Goal: Task Accomplishment & Management: Use online tool/utility

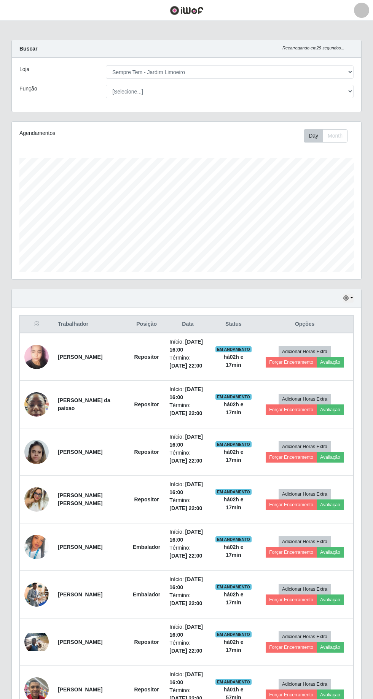
select select "508"
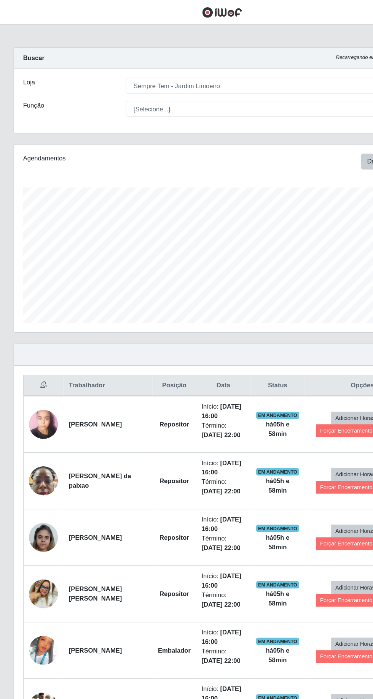
scroll to position [157, 349]
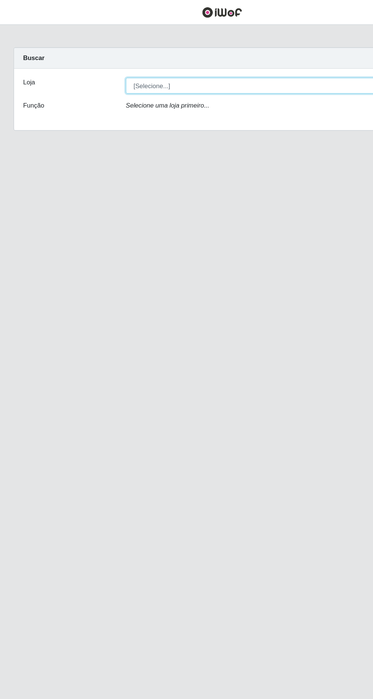
click at [269, 66] on select "[Selecione...] [GEOGRAPHIC_DATA] - [GEOGRAPHIC_DATA] - [GEOGRAPHIC_DATA] - [GEO…" at bounding box center [230, 71] width 248 height 13
select select "508"
click at [106, 65] on select "[Selecione...] [GEOGRAPHIC_DATA] - [GEOGRAPHIC_DATA] - [GEOGRAPHIC_DATA] - [GEO…" at bounding box center [230, 71] width 248 height 13
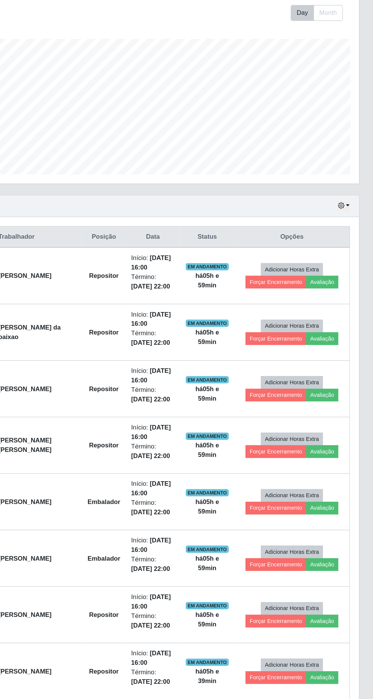
scroll to position [16, 0]
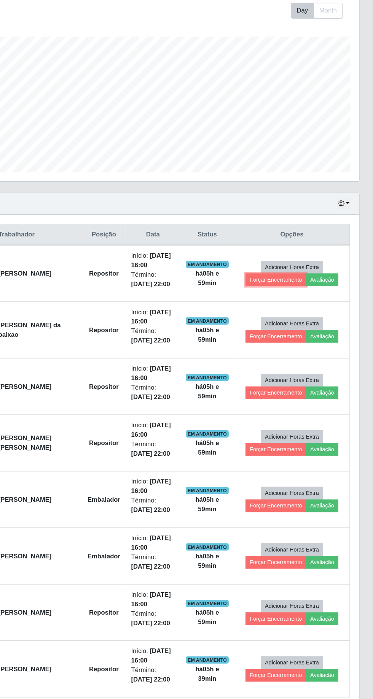
click at [286, 346] on button "Forçar Encerramento" at bounding box center [290, 346] width 51 height 11
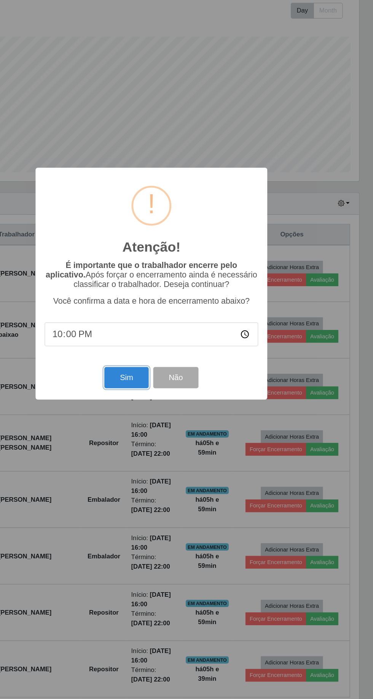
click at [160, 431] on button "Sim" at bounding box center [165, 429] width 37 height 18
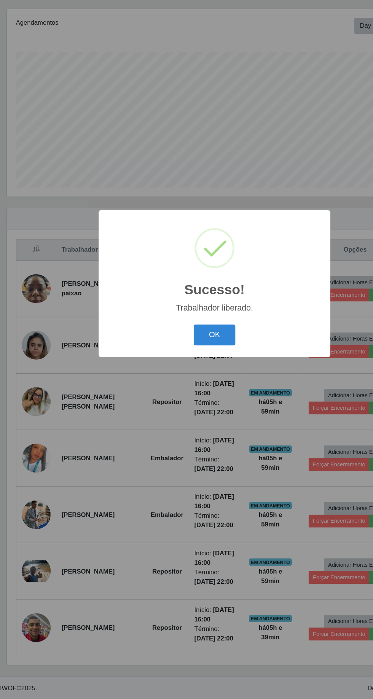
click at [172, 390] on button "OK" at bounding box center [186, 393] width 35 height 18
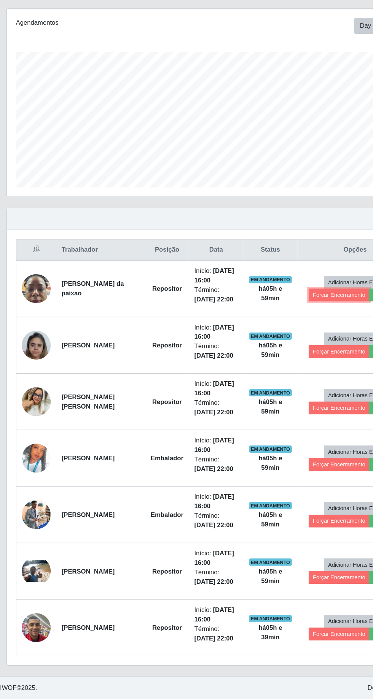
click at [273, 354] on button "Forçar Encerramento" at bounding box center [290, 359] width 51 height 11
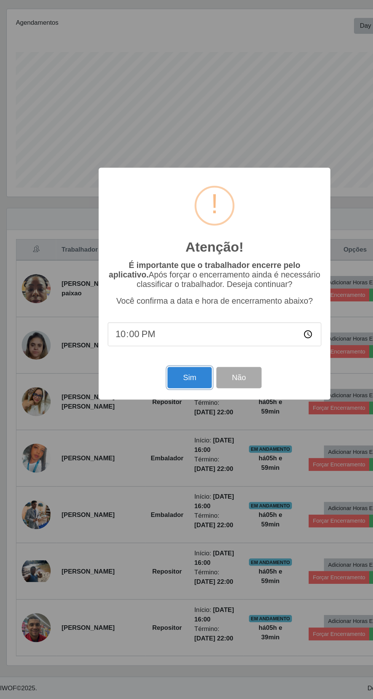
click at [161, 429] on button "Sim" at bounding box center [165, 429] width 37 height 18
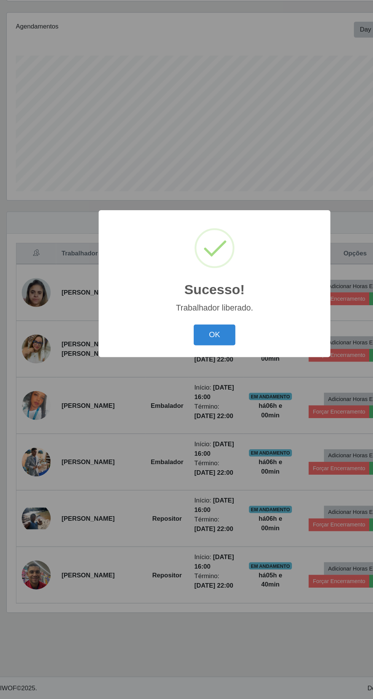
click at [186, 396] on button "OK" at bounding box center [186, 393] width 35 height 18
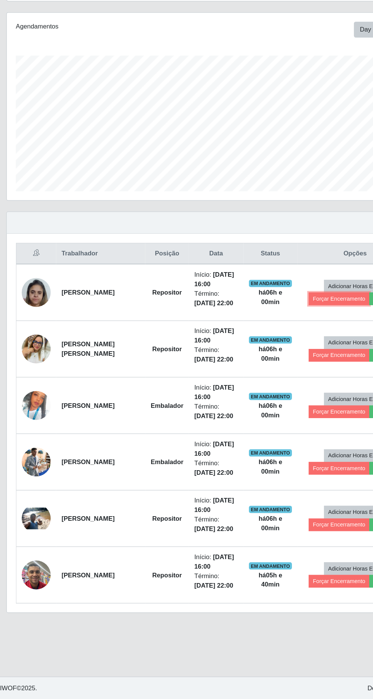
click at [275, 357] on button "Forçar Encerramento" at bounding box center [290, 362] width 51 height 11
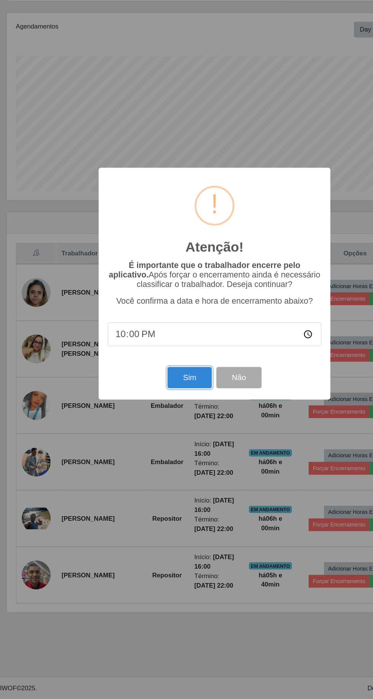
click at [165, 425] on button "Sim" at bounding box center [165, 429] width 37 height 18
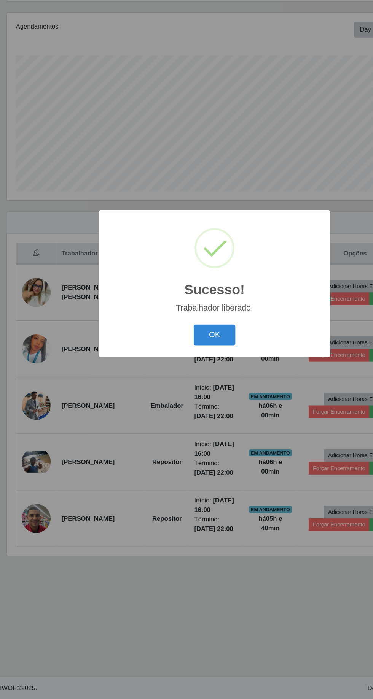
click at [181, 399] on button "OK" at bounding box center [186, 393] width 35 height 18
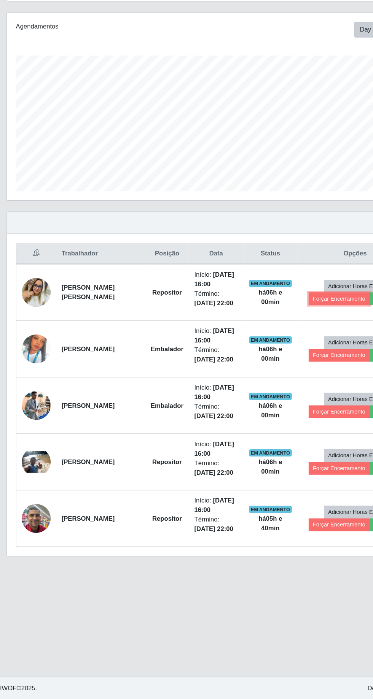
click at [273, 357] on button "Forçar Encerramento" at bounding box center [290, 362] width 51 height 11
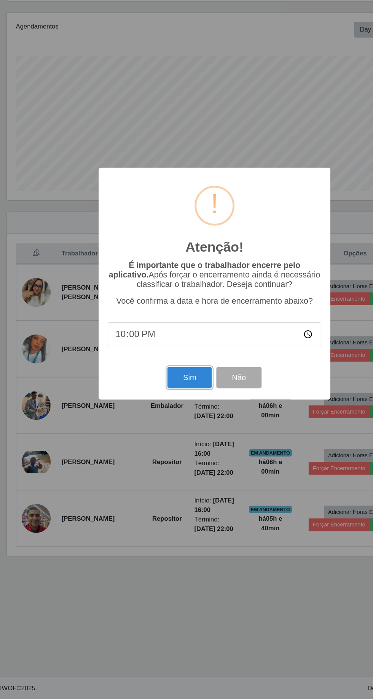
click at [155, 432] on button "Sim" at bounding box center [165, 429] width 37 height 18
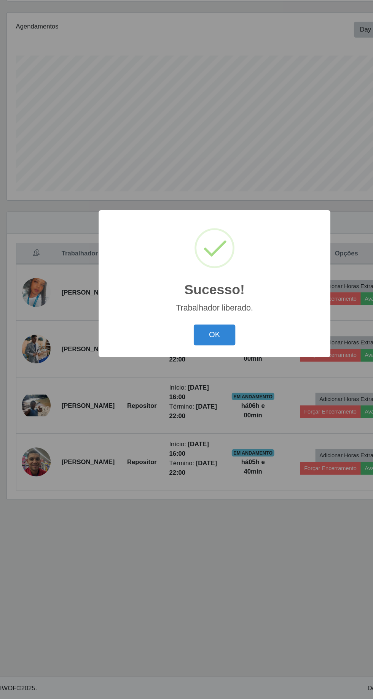
click at [188, 396] on button "OK" at bounding box center [186, 393] width 35 height 18
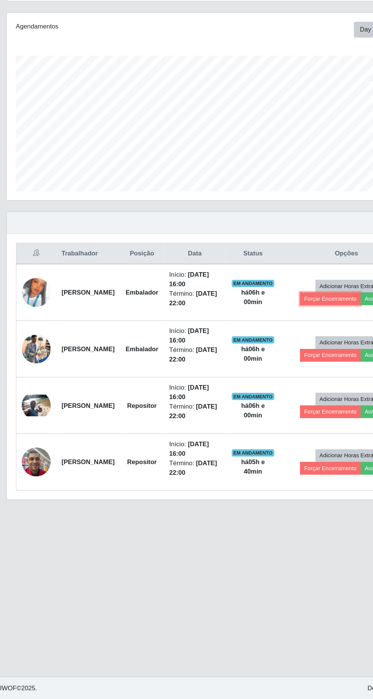
click at [276, 357] on button "Forçar Encerramento" at bounding box center [283, 362] width 51 height 11
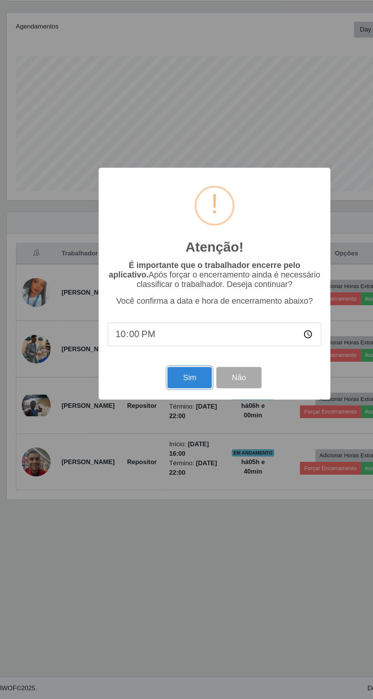
click at [158, 427] on button "Sim" at bounding box center [165, 429] width 37 height 18
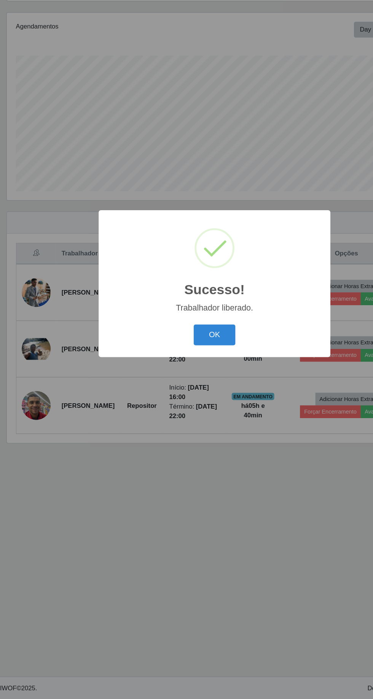
click at [186, 393] on button "OK" at bounding box center [186, 393] width 35 height 18
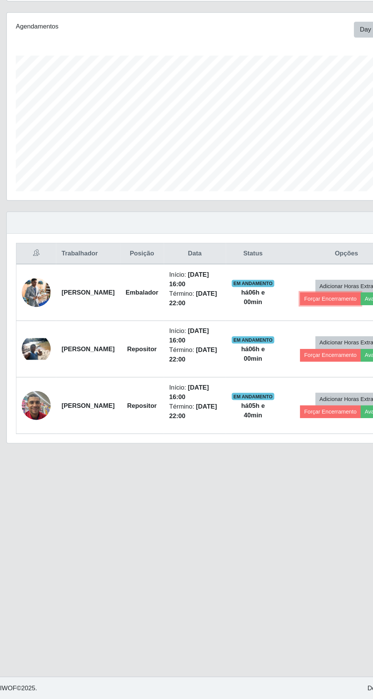
click at [285, 357] on button "Forçar Encerramento" at bounding box center [283, 362] width 51 height 11
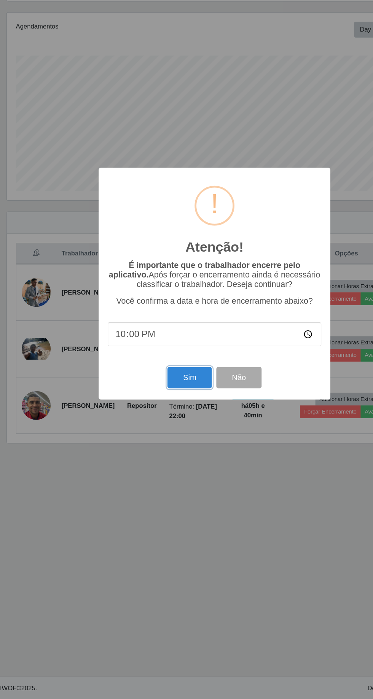
click at [160, 434] on button "Sim" at bounding box center [165, 429] width 37 height 18
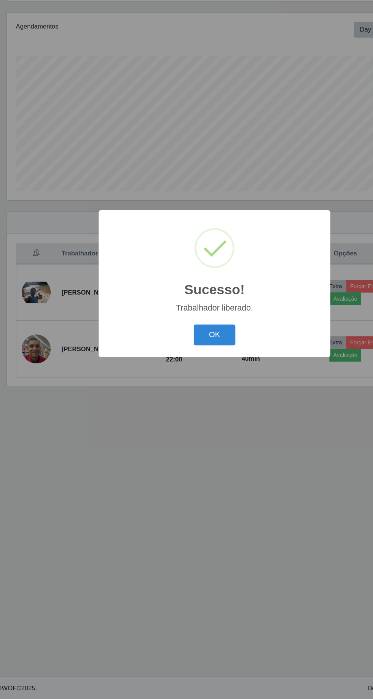
click at [186, 393] on button "OK" at bounding box center [186, 393] width 35 height 18
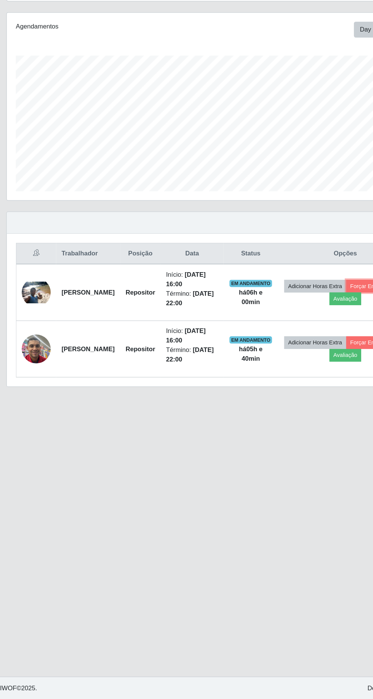
click at [297, 347] on button "Forçar Encerramento" at bounding box center [322, 352] width 51 height 11
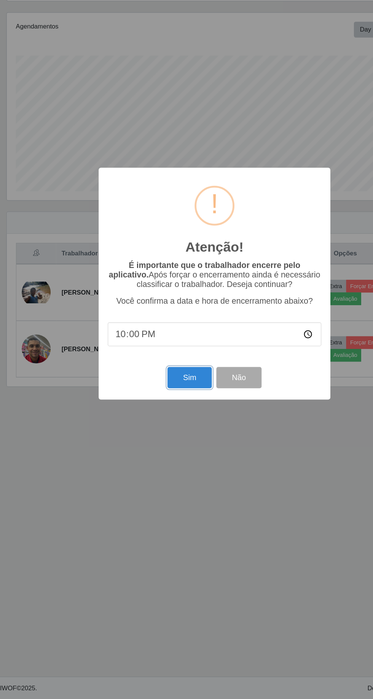
click at [164, 429] on button "Sim" at bounding box center [165, 429] width 37 height 18
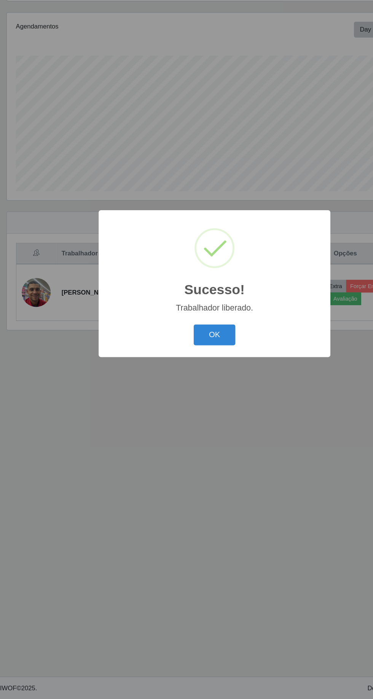
click at [189, 389] on button "OK" at bounding box center [186, 393] width 35 height 18
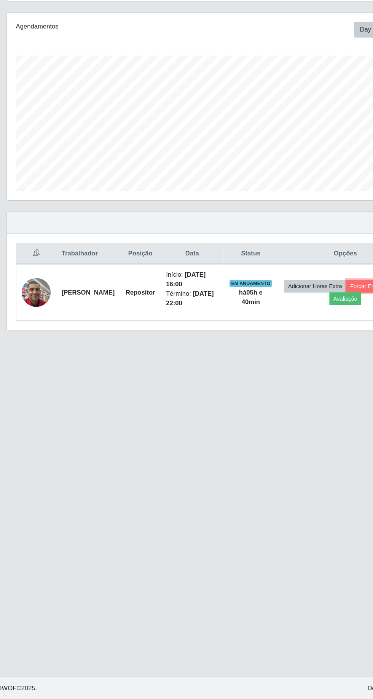
click at [297, 347] on button "Forçar Encerramento" at bounding box center [322, 352] width 51 height 11
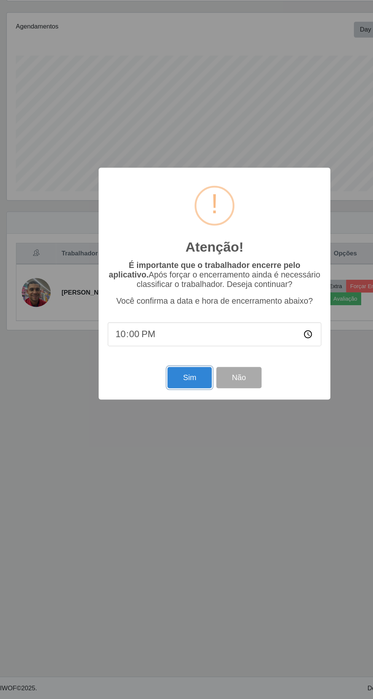
click at [167, 427] on button "Sim" at bounding box center [165, 429] width 37 height 18
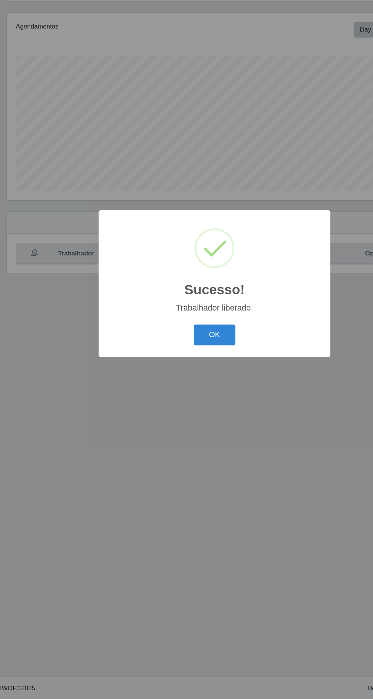
click at [183, 384] on button "OK" at bounding box center [186, 393] width 35 height 18
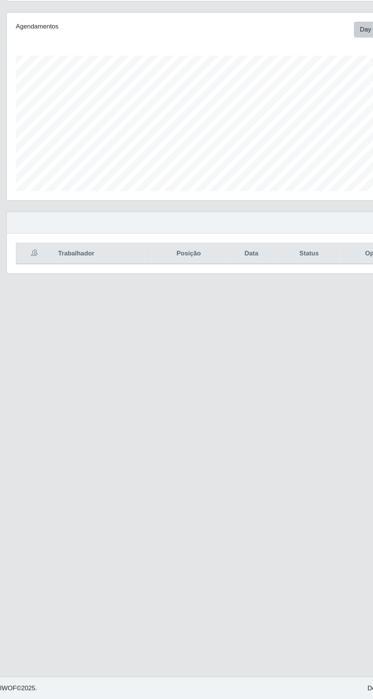
scroll to position [0, 0]
